Goal: Obtain resource: Obtain resource

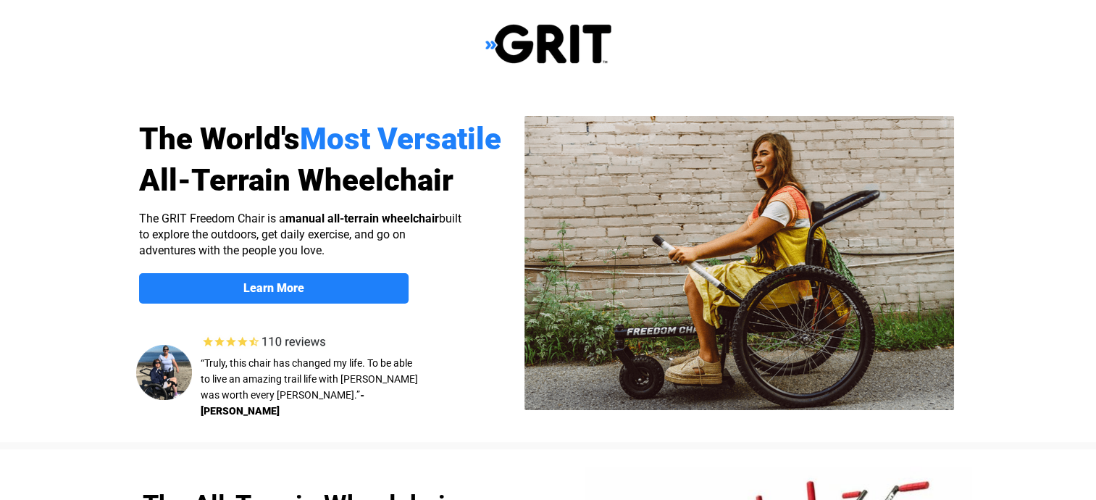
select select "US"
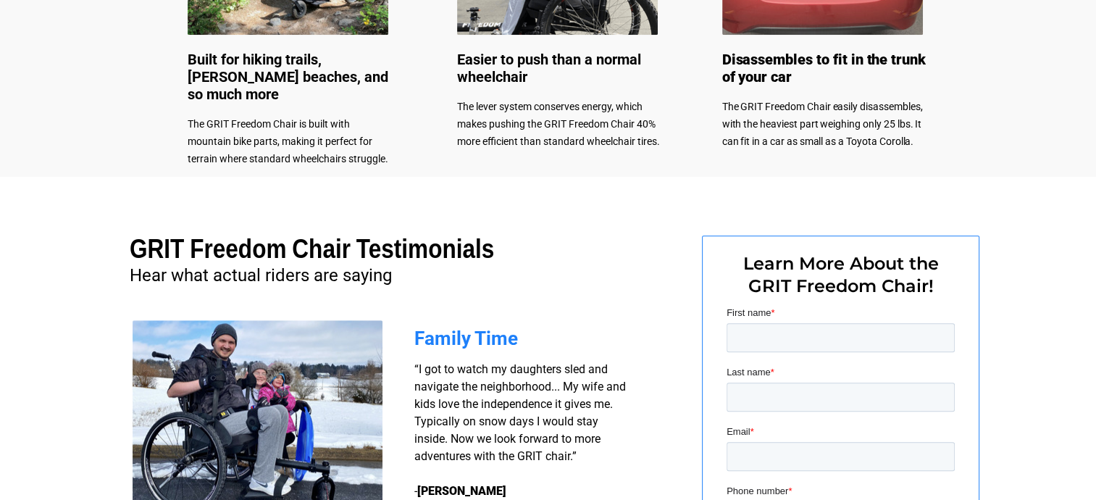
scroll to position [942, 0]
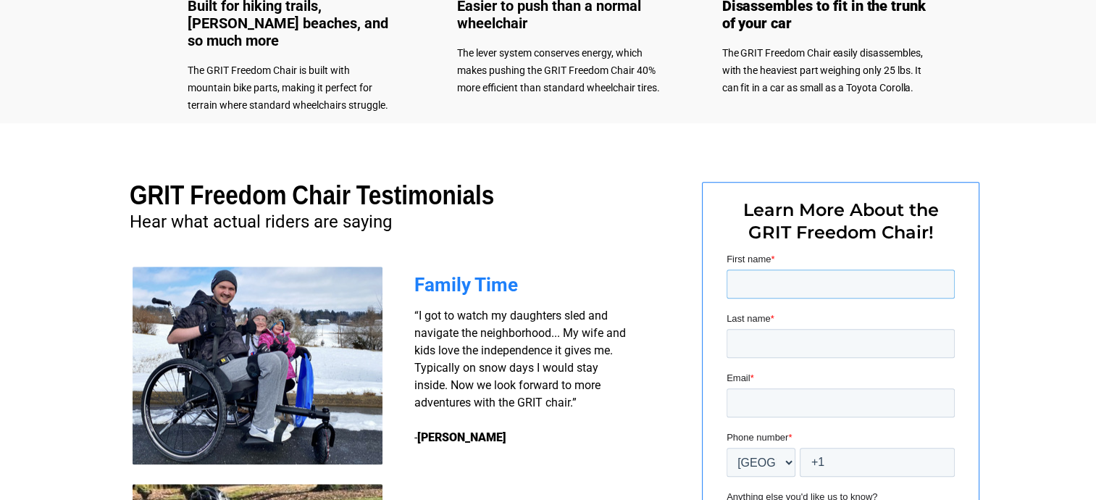
click at [751, 291] on input "First name *" at bounding box center [840, 284] width 228 height 29
type input "Bucky"
click at [750, 338] on input "Last name *" at bounding box center [840, 343] width 228 height 29
type input "Adams"
click at [754, 408] on input "Email *" at bounding box center [840, 402] width 228 height 29
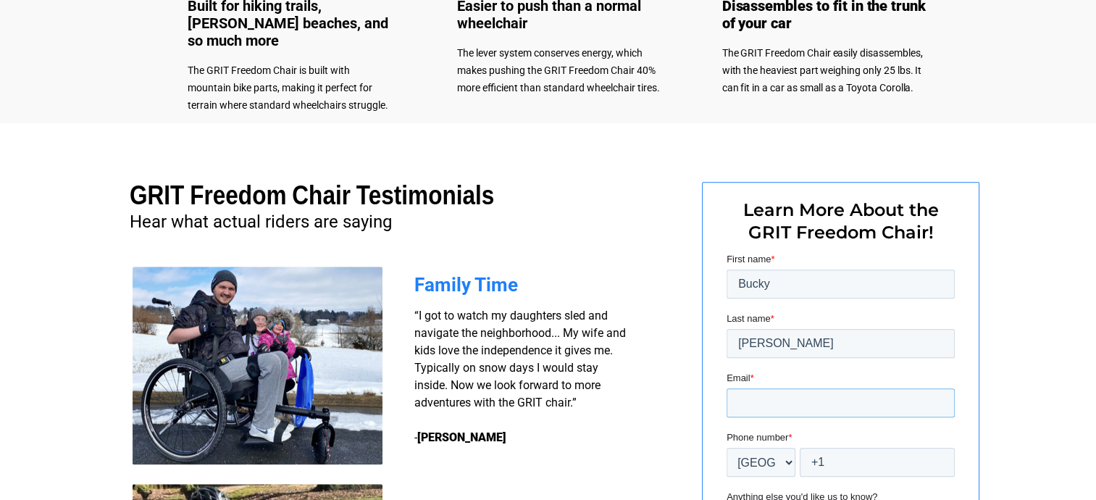
type input "[EMAIL_ADDRESS][DOMAIN_NAME]"
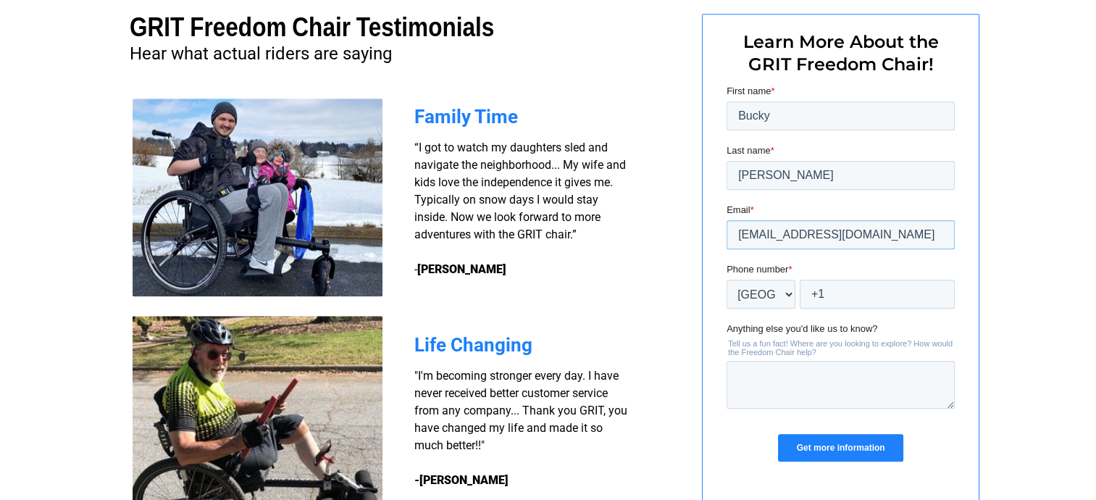
scroll to position [1160, 0]
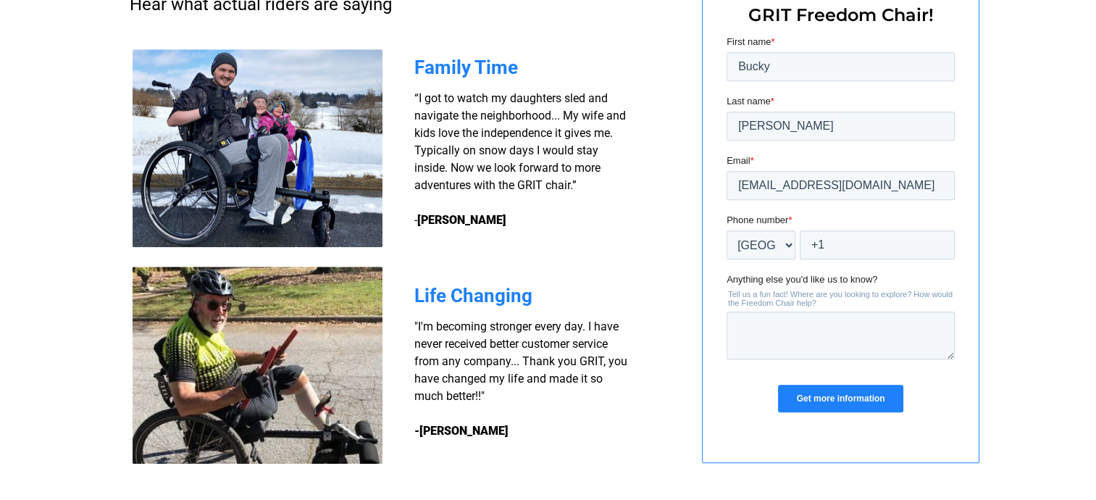
click at [854, 228] on div "Phone number * * Afghanistan (‫افغانستان‬‎) Albania (Shqipëri) Algeria (‫الجزائ…" at bounding box center [840, 236] width 228 height 46
click at [846, 241] on input "+1" at bounding box center [876, 244] width 155 height 29
type input "+1 8502172239"
click at [742, 336] on textarea "Anything else you'd like us to know?" at bounding box center [840, 336] width 228 height 48
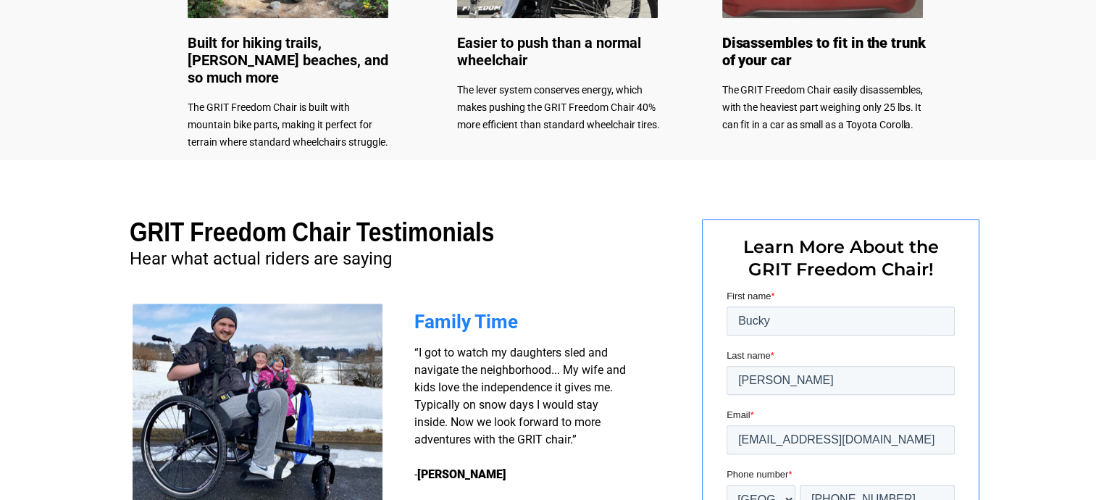
scroll to position [1403, 0]
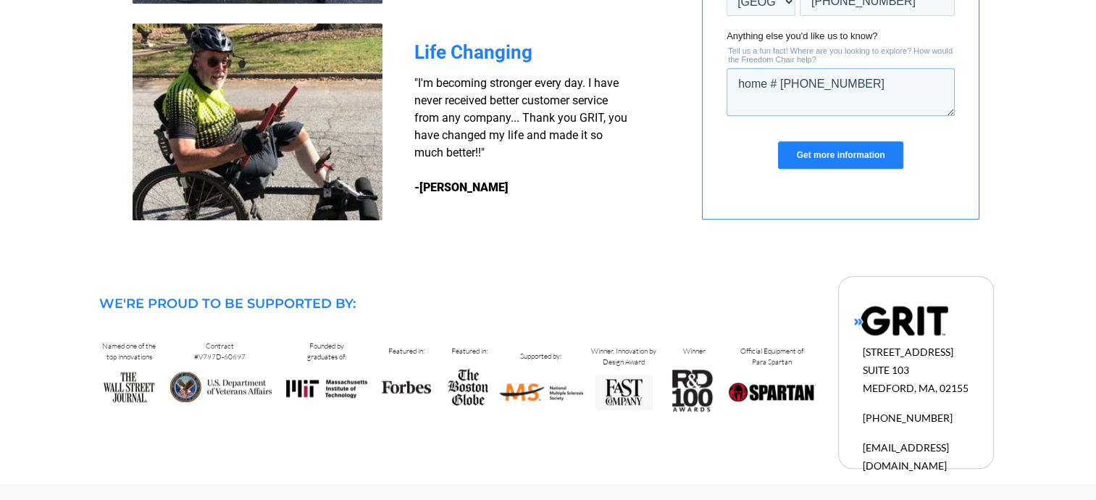
type textarea "home # [PHONE_NUMBER]"
click at [812, 151] on input "Get more information" at bounding box center [840, 155] width 125 height 28
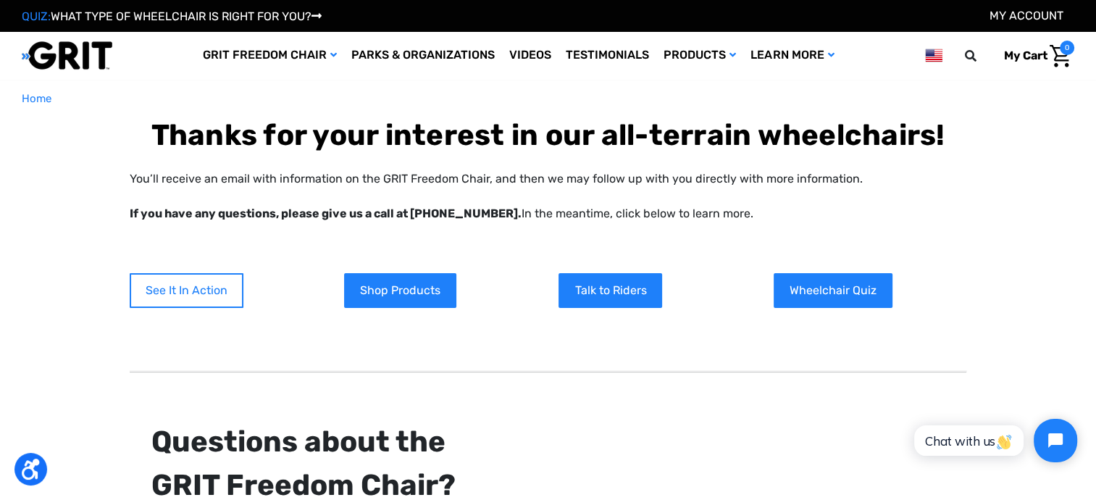
click at [188, 295] on link "See It In Action" at bounding box center [187, 290] width 114 height 35
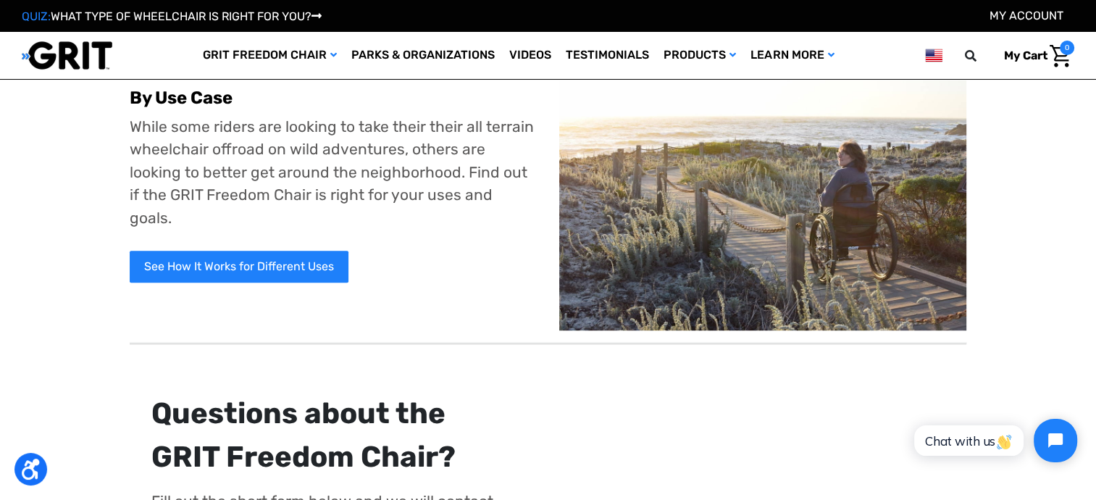
scroll to position [870, 0]
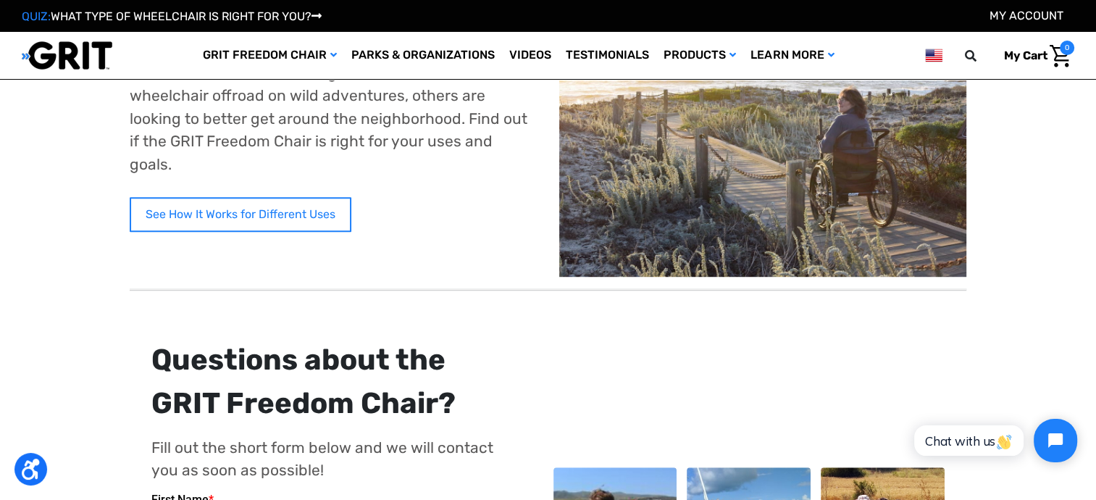
click at [225, 197] on link "See How It Works for Different Uses" at bounding box center [241, 214] width 222 height 35
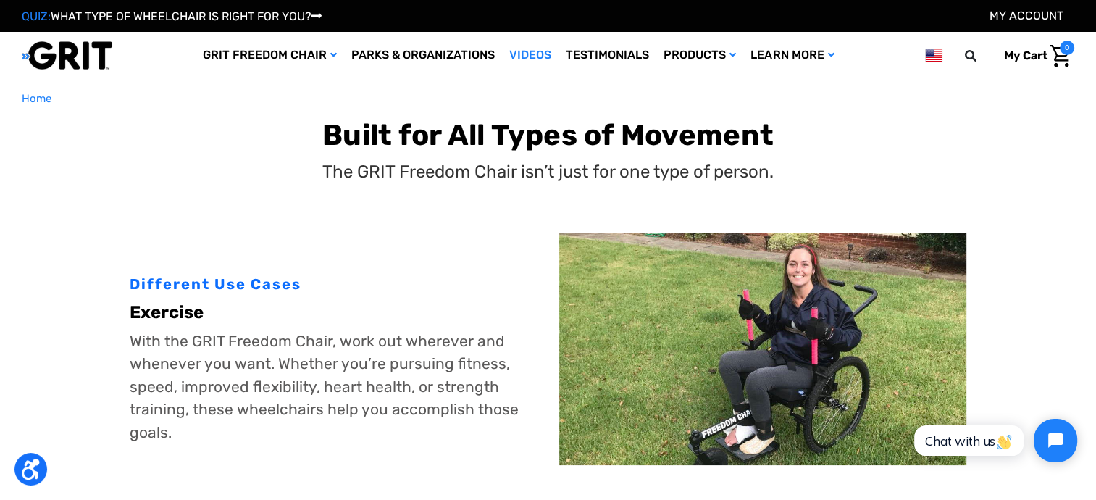
click at [516, 58] on link "Videos" at bounding box center [530, 55] width 57 height 47
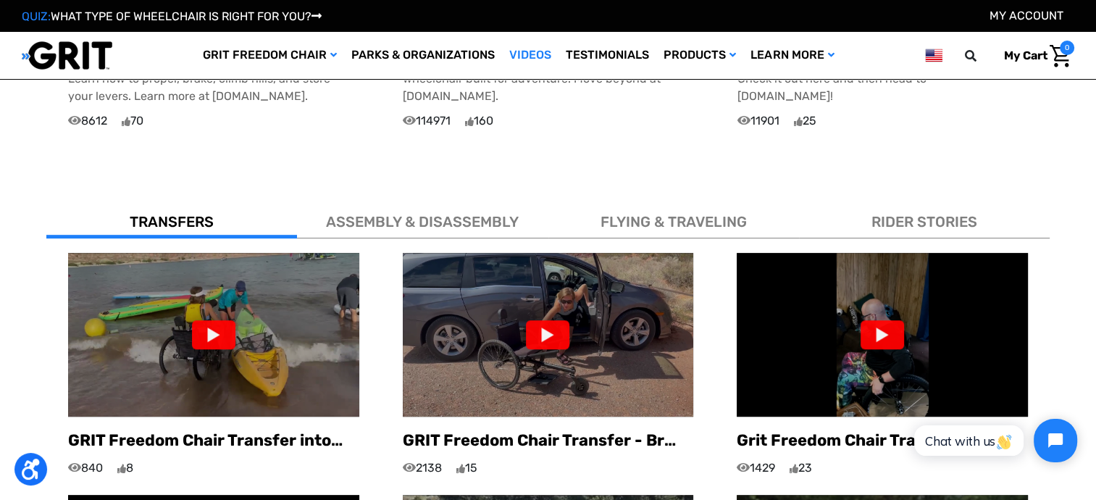
scroll to position [797, 0]
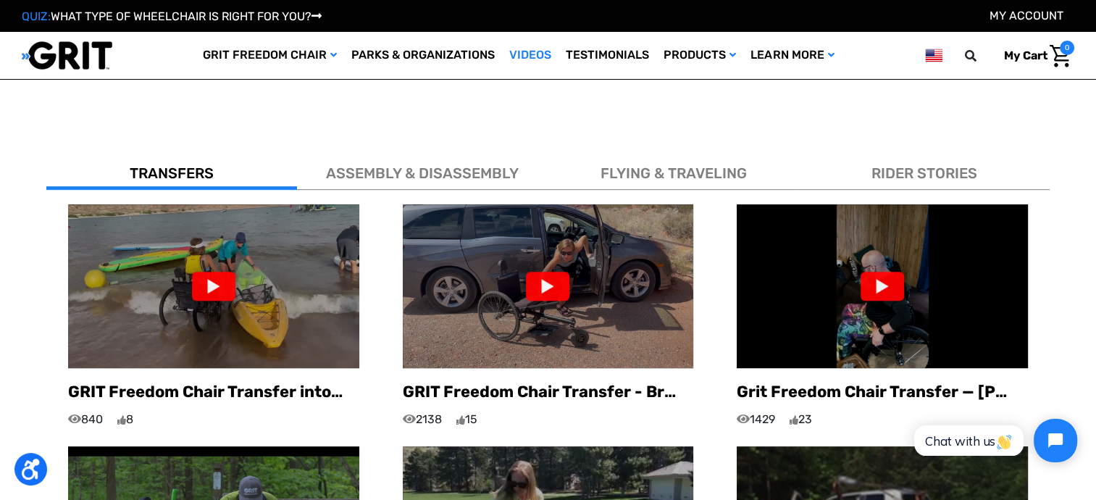
click at [547, 272] on div at bounding box center [547, 286] width 43 height 29
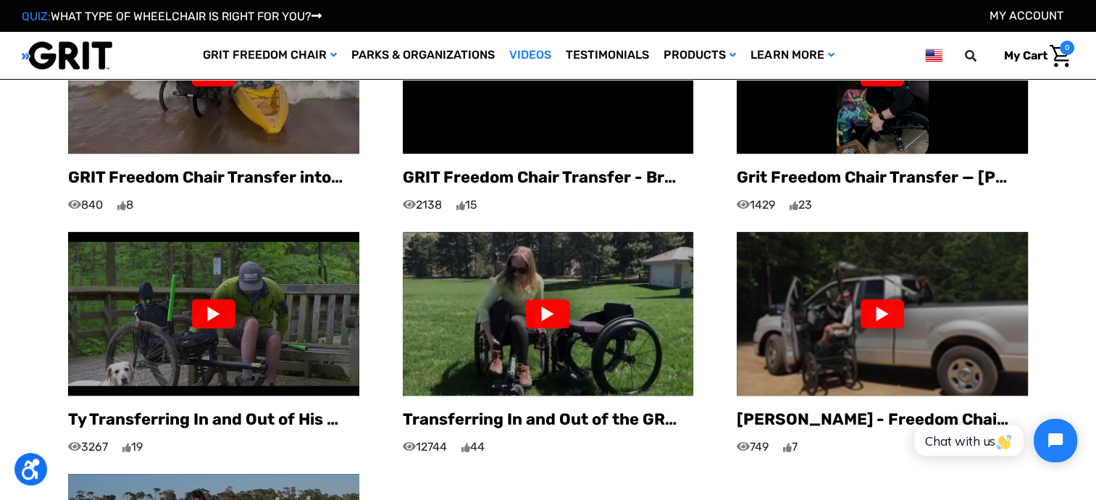
scroll to position [1015, 0]
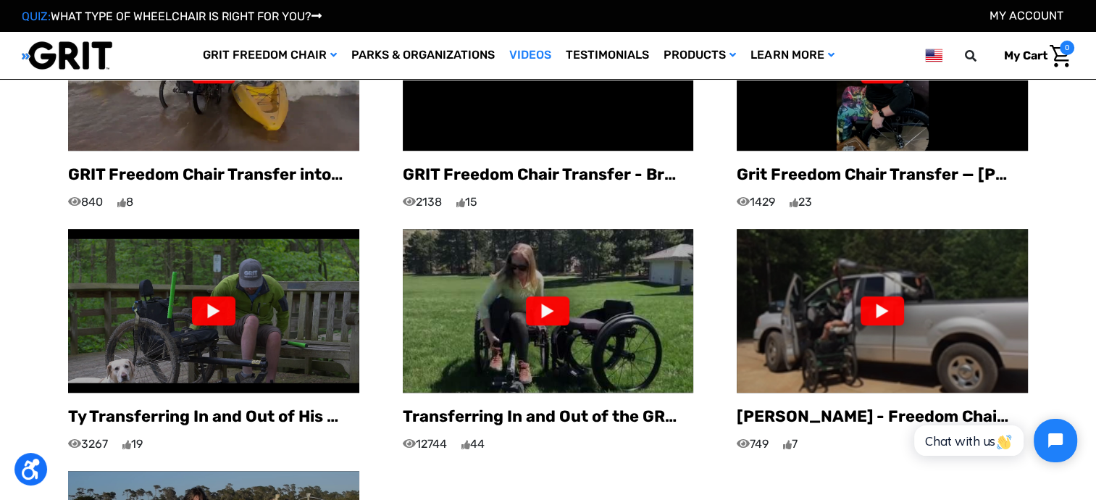
click at [880, 296] on div at bounding box center [882, 310] width 43 height 29
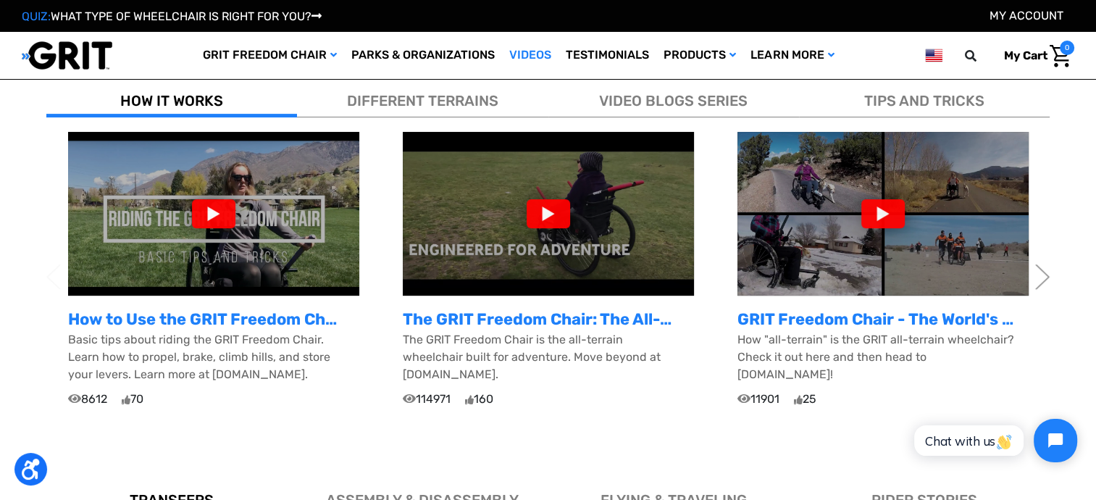
scroll to position [491, 0]
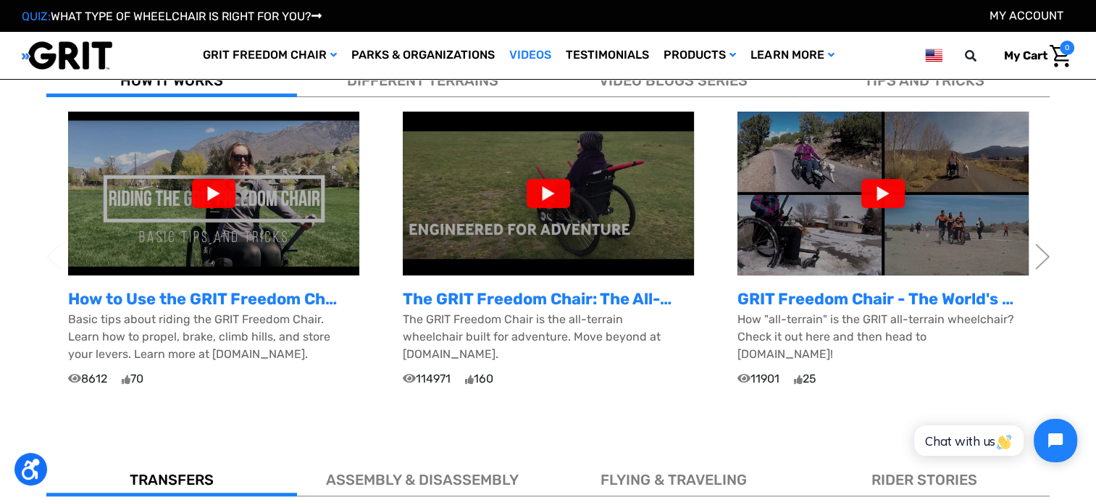
click at [878, 187] on div at bounding box center [883, 193] width 43 height 29
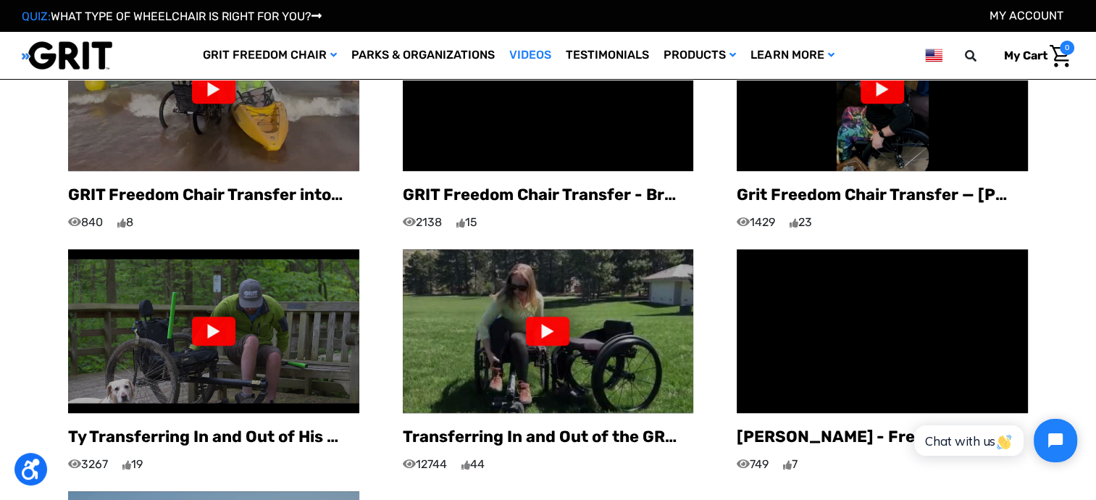
scroll to position [998, 0]
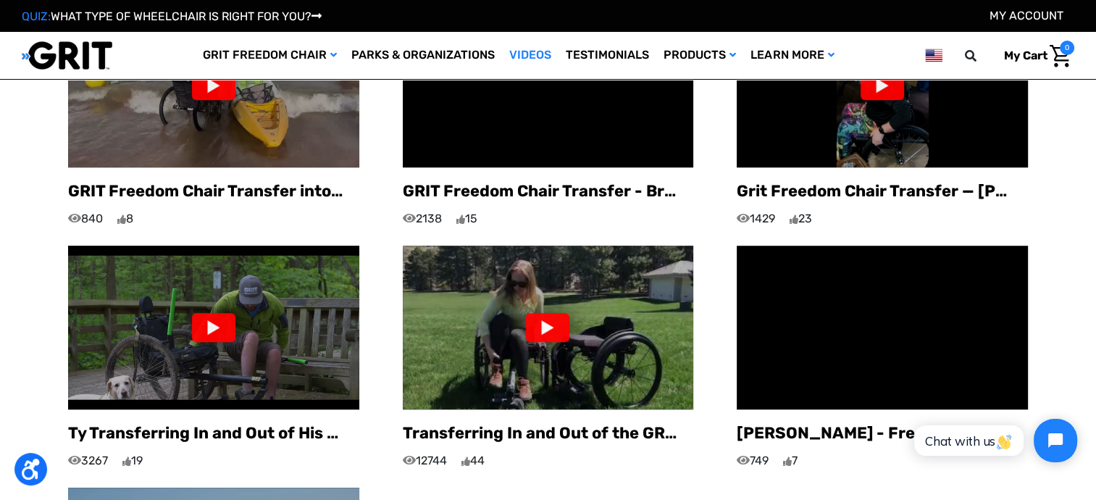
click at [579, 317] on img at bounding box center [548, 328] width 291 height 164
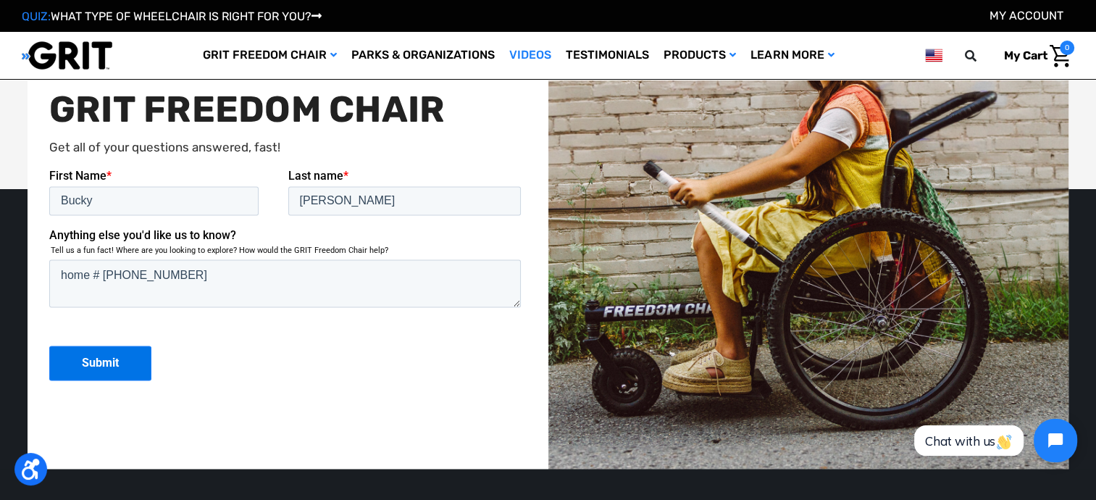
scroll to position [2085, 0]
